Goal: Transaction & Acquisition: Purchase product/service

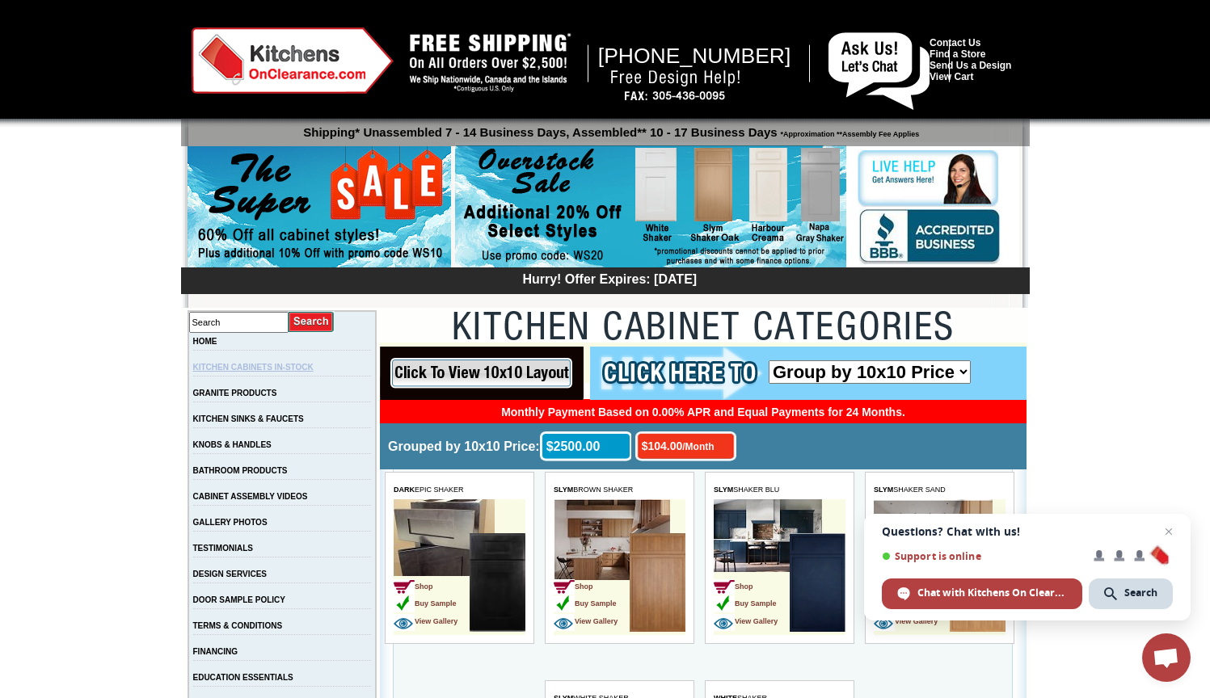
click at [290, 369] on link "KITCHEN CABINETS IN-STOCK" at bounding box center [253, 367] width 120 height 9
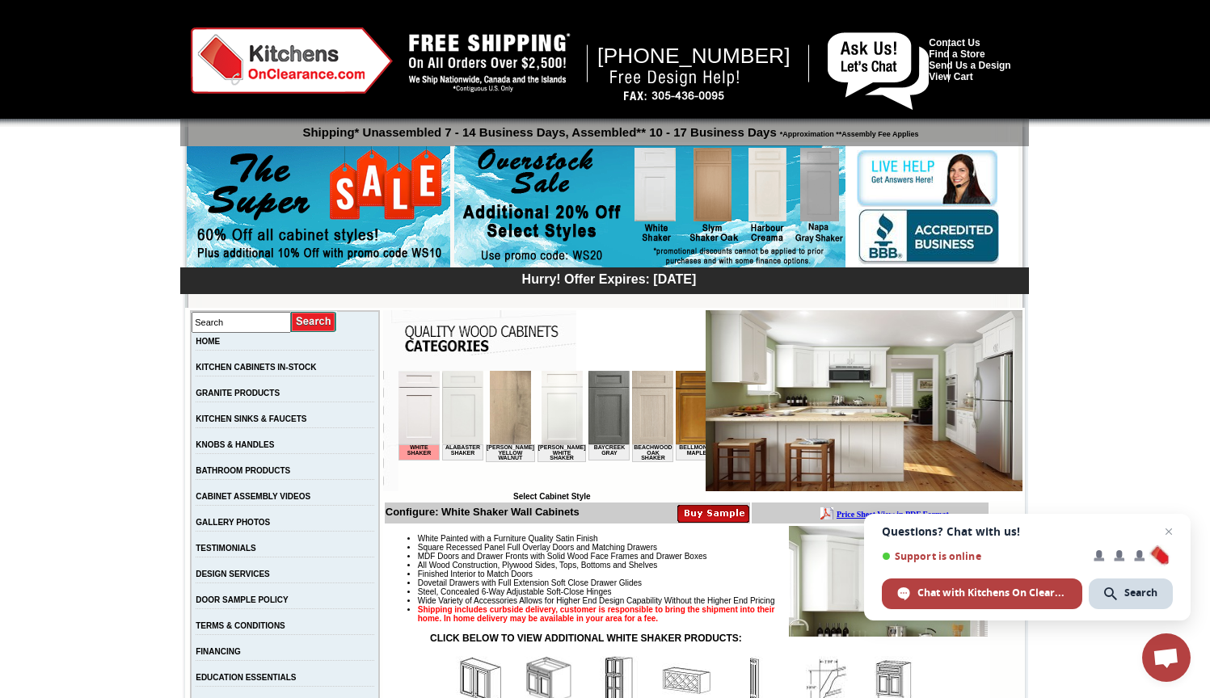
click at [588, 411] on img at bounding box center [608, 408] width 41 height 74
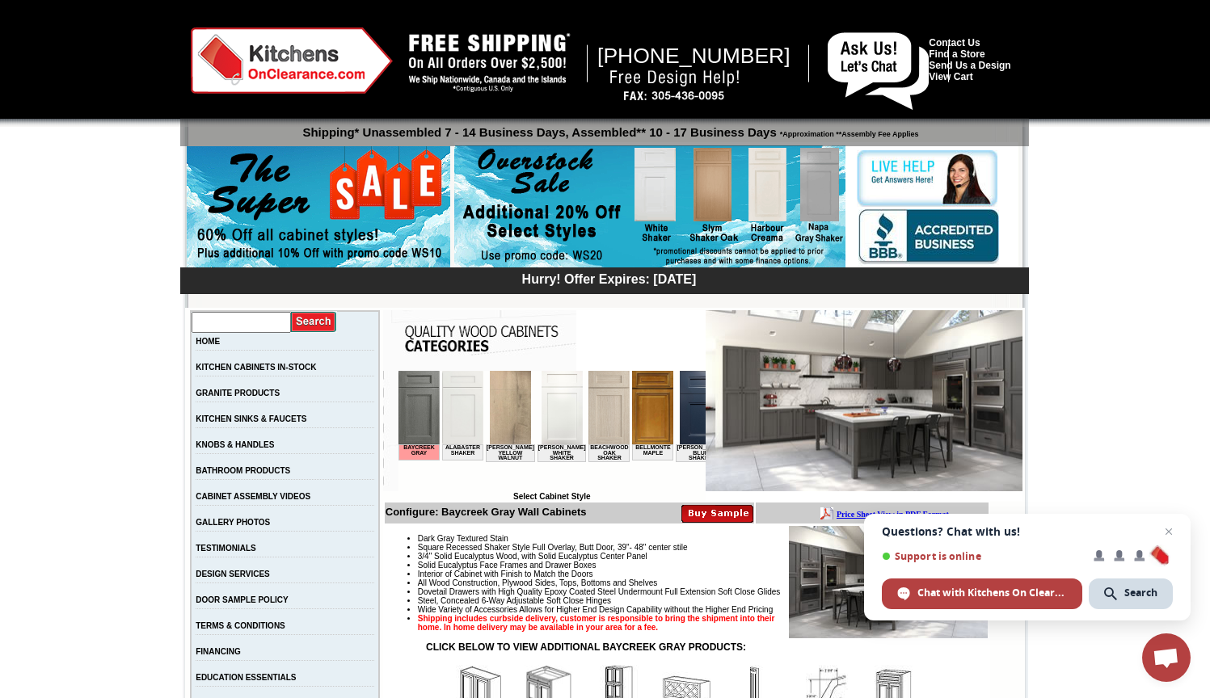
click at [261, 319] on input "text" at bounding box center [241, 322] width 99 height 21
type input "base cabinet"
click at [325, 322] on input "image" at bounding box center [314, 322] width 46 height 22
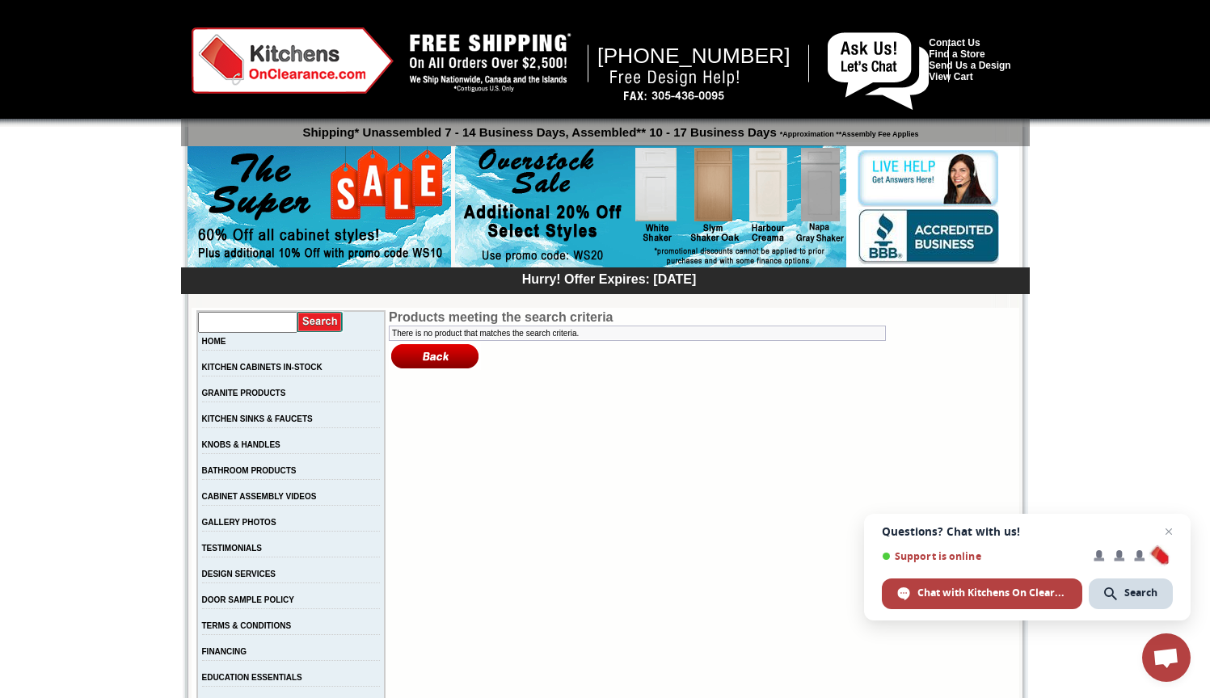
click at [249, 328] on input "text" at bounding box center [247, 322] width 99 height 21
type input "base"
click at [325, 322] on input "image" at bounding box center [320, 322] width 46 height 22
click at [317, 322] on input "image" at bounding box center [320, 322] width 46 height 22
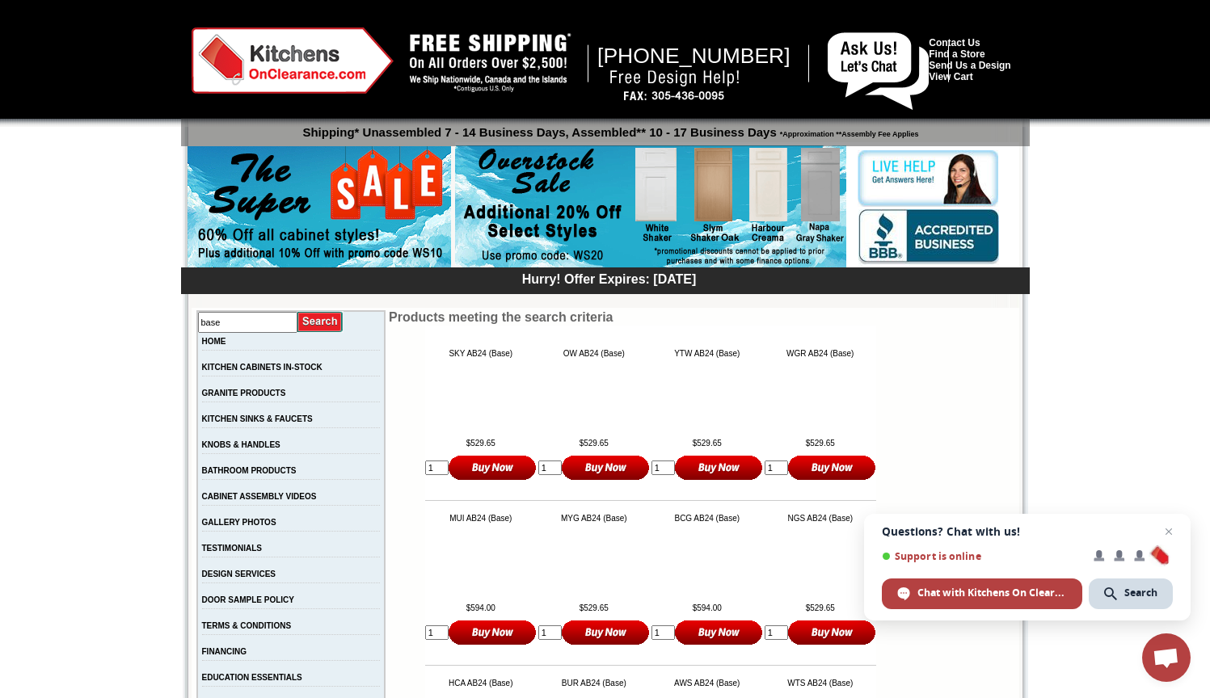
click at [470, 412] on td at bounding box center [481, 398] width 112 height 81
click at [466, 353] on td "SKY AB24 (Base)" at bounding box center [481, 353] width 112 height 9
